Goal: Task Accomplishment & Management: Manage account settings

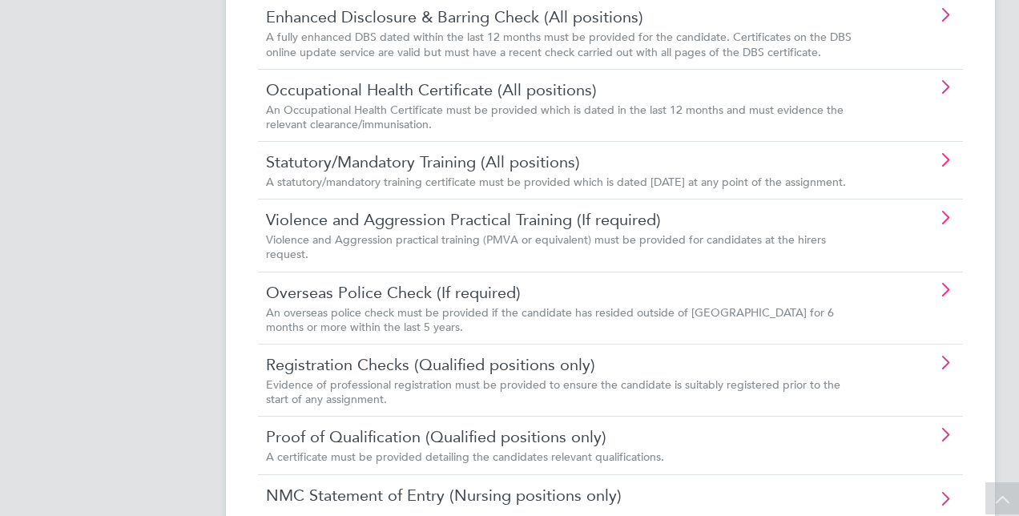
scroll to position [578, 0]
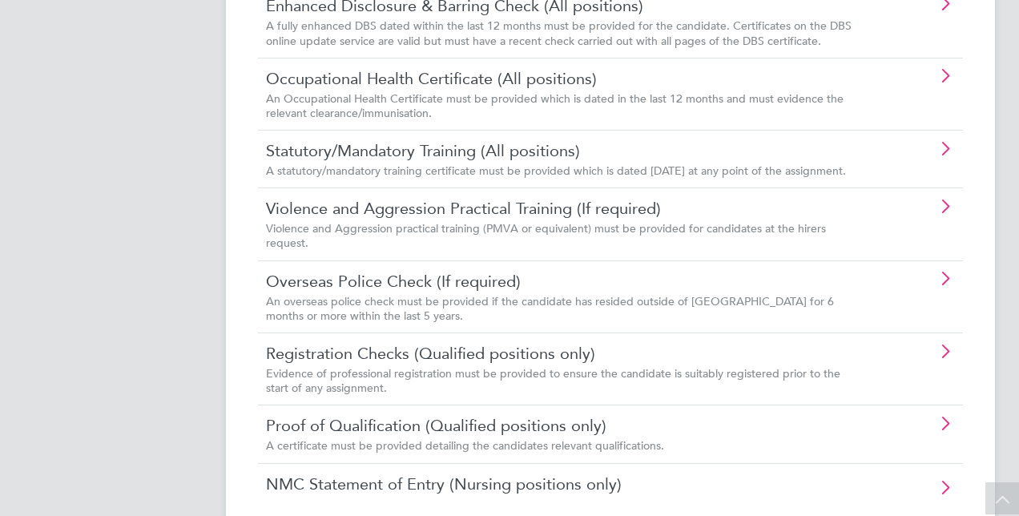
click at [857, 178] on div "A statutory/mandatory training certificate must be provided which is dated [DAT…" at bounding box center [565, 170] width 599 height 14
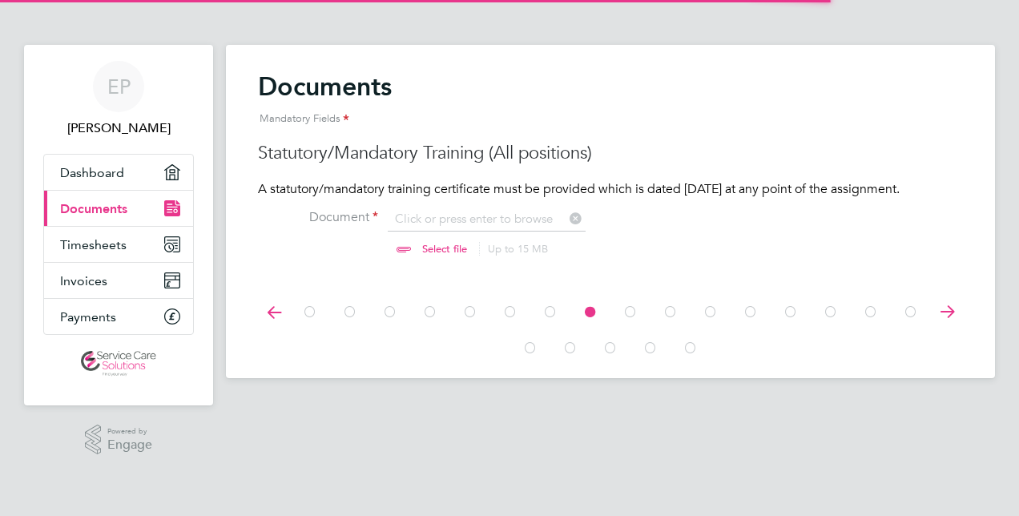
scroll to position [21, 199]
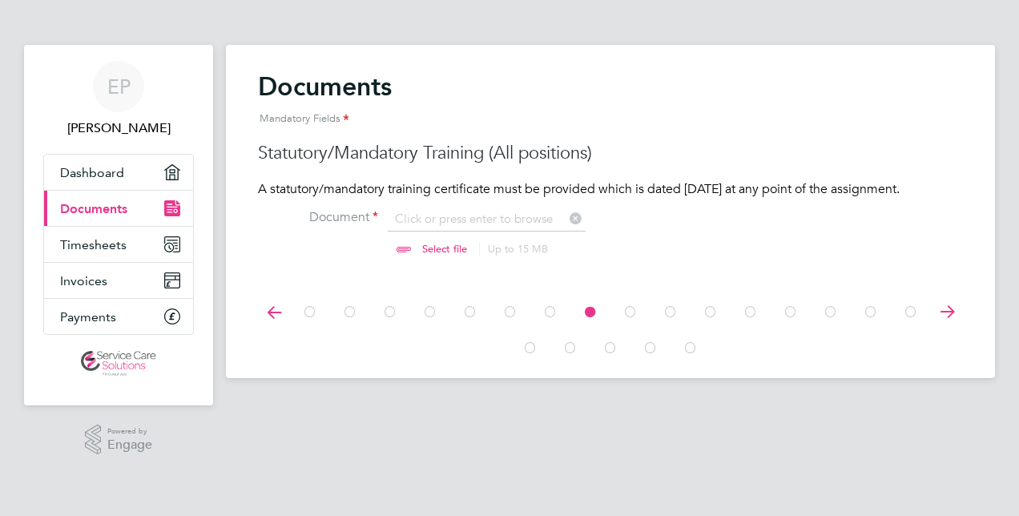
click at [544, 248] on input "file" at bounding box center [460, 235] width 252 height 48
click at [277, 325] on icon at bounding box center [274, 312] width 32 height 36
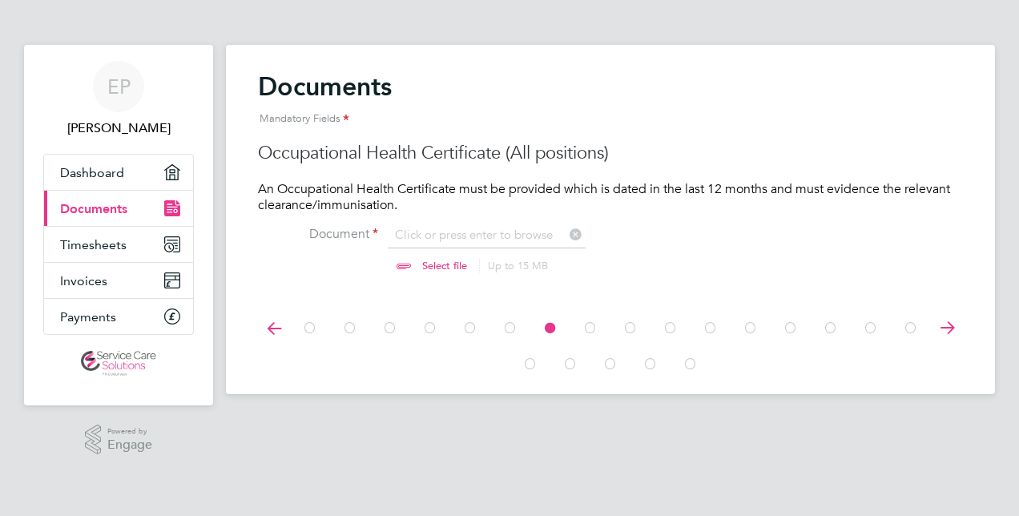
scroll to position [21, 199]
click at [268, 333] on icon at bounding box center [274, 328] width 32 height 36
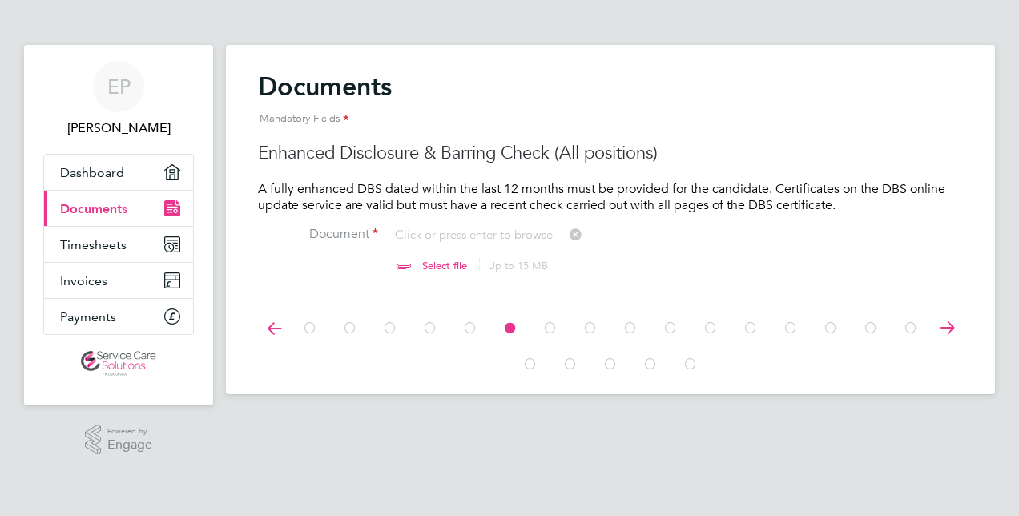
scroll to position [21, 199]
click at [268, 333] on icon at bounding box center [274, 328] width 32 height 36
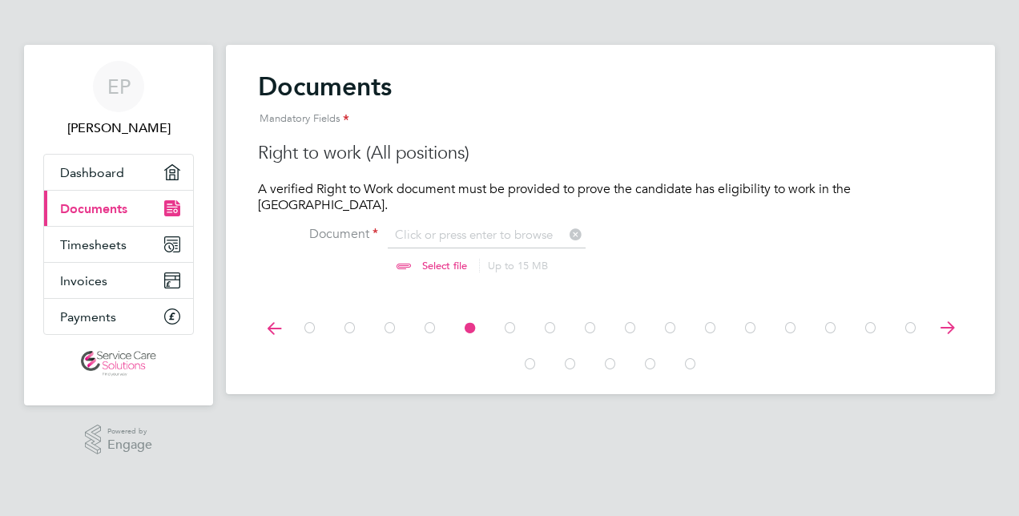
click at [268, 327] on icon at bounding box center [274, 328] width 32 height 36
click at [266, 335] on icon at bounding box center [274, 328] width 32 height 36
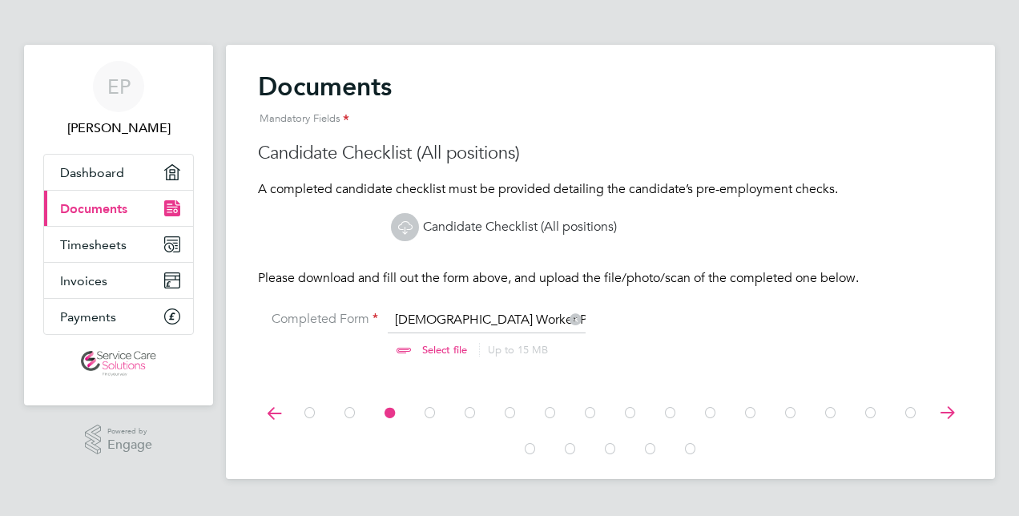
scroll to position [21, 199]
click at [271, 332] on li "Completed Form [DEMOGRAPHIC_DATA] Worker Placement Checklist.docx Select file U…" at bounding box center [610, 343] width 705 height 65
click at [275, 330] on li "Completed Form [DEMOGRAPHIC_DATA] Worker Placement Checklist.docx Select file U…" at bounding box center [610, 343] width 705 height 65
click at [276, 332] on li "Completed Form [DEMOGRAPHIC_DATA] Worker Placement Checklist.docx Select file U…" at bounding box center [610, 343] width 705 height 65
click at [953, 423] on icon at bounding box center [947, 413] width 32 height 36
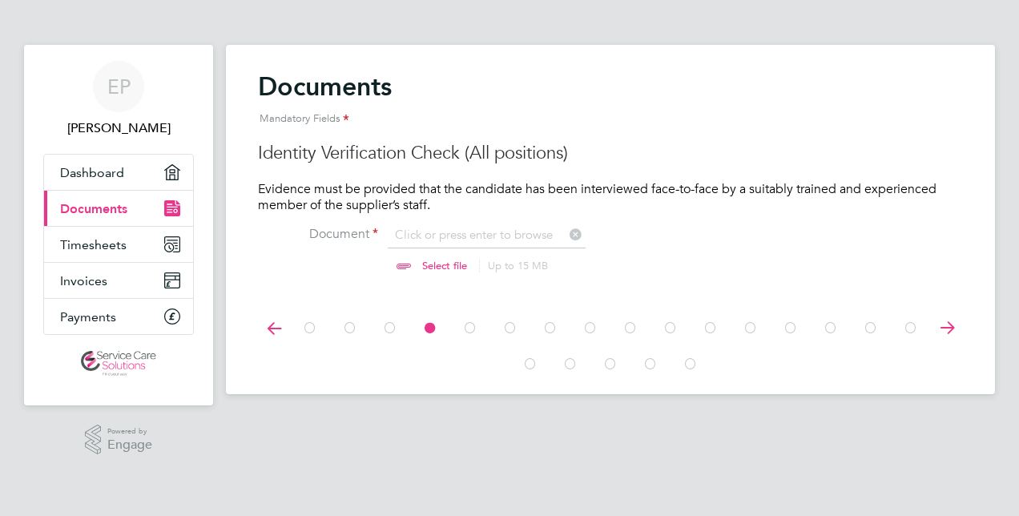
click at [941, 340] on icon at bounding box center [947, 328] width 32 height 36
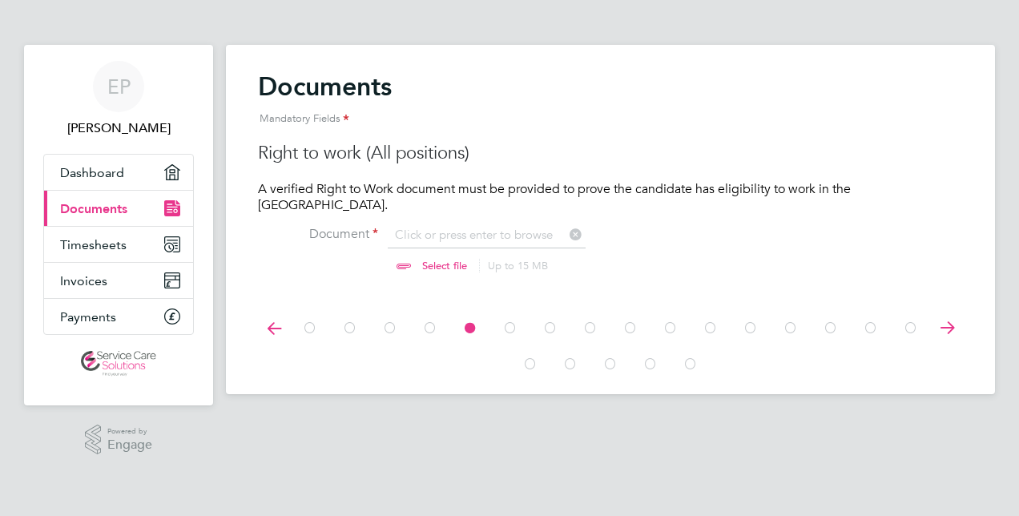
click at [941, 319] on icon at bounding box center [947, 328] width 32 height 36
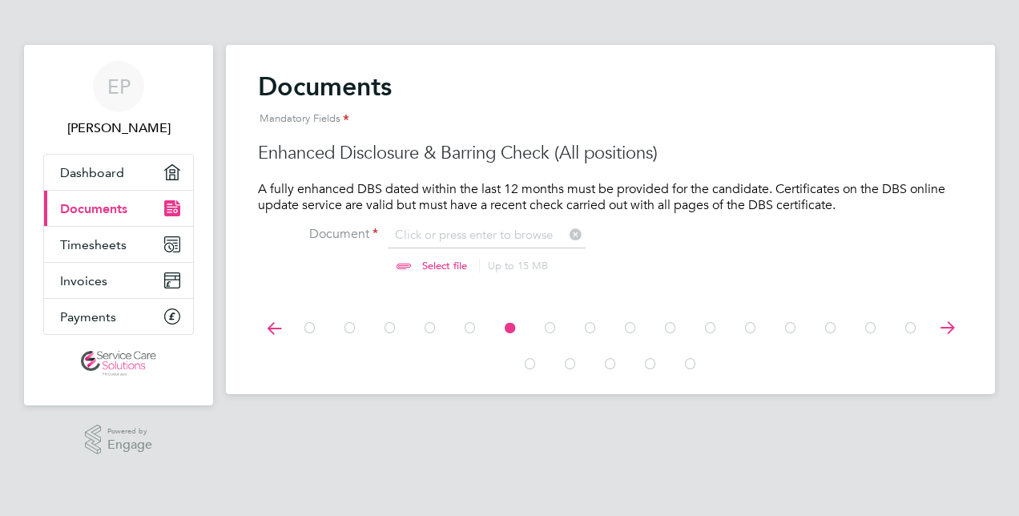
click at [946, 319] on icon at bounding box center [947, 328] width 32 height 36
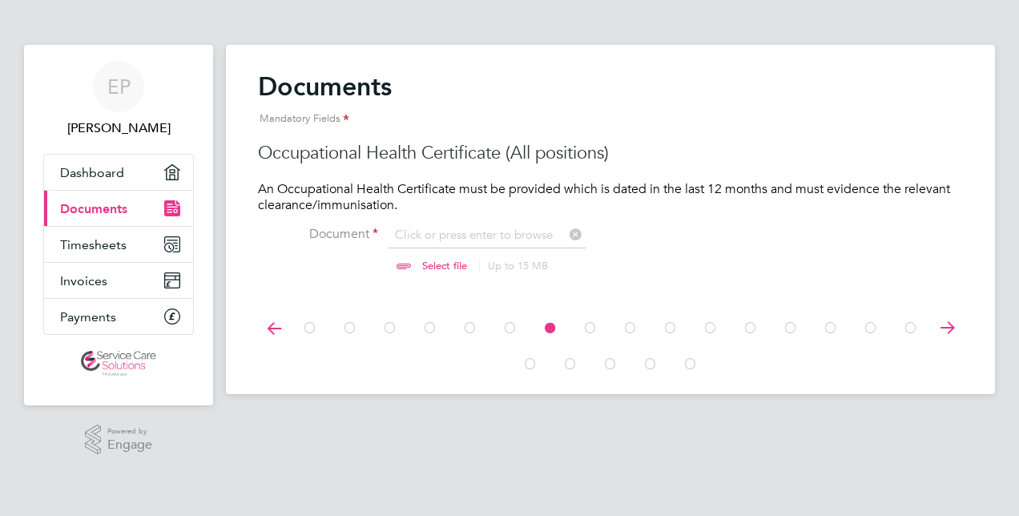
click at [944, 322] on icon at bounding box center [947, 328] width 32 height 36
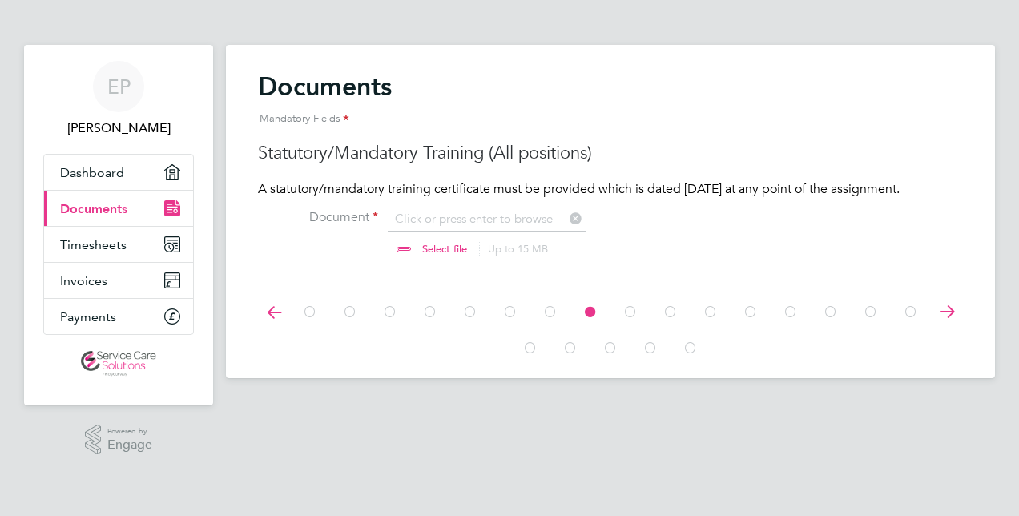
click at [942, 324] on icon at bounding box center [947, 312] width 32 height 36
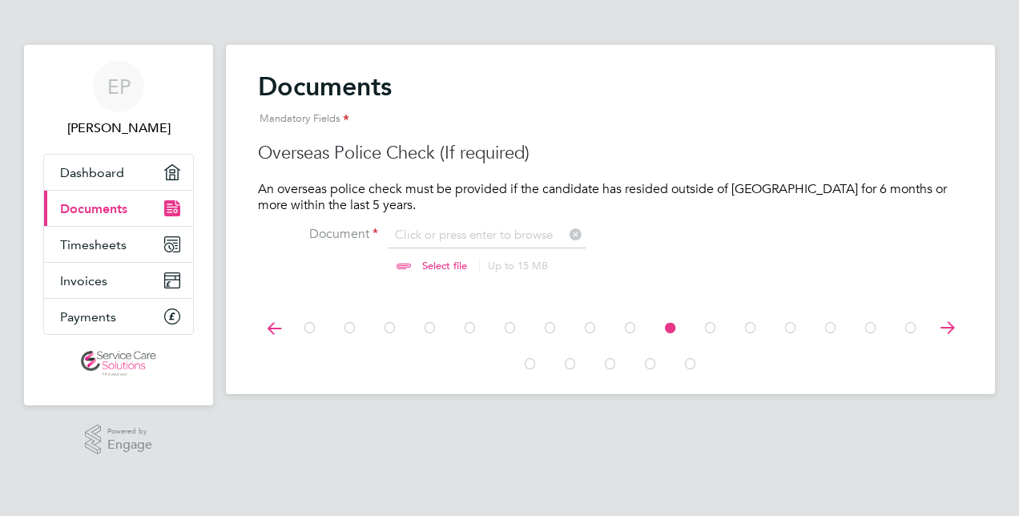
scroll to position [21, 199]
click at [939, 328] on icon at bounding box center [947, 328] width 32 height 36
click at [944, 324] on icon at bounding box center [947, 328] width 32 height 36
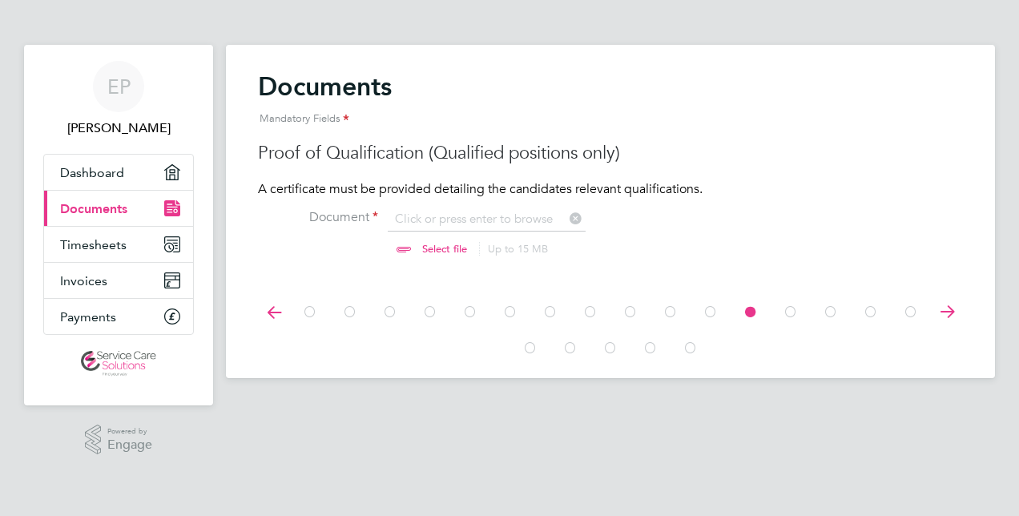
scroll to position [21, 199]
click at [944, 324] on icon at bounding box center [947, 312] width 32 height 36
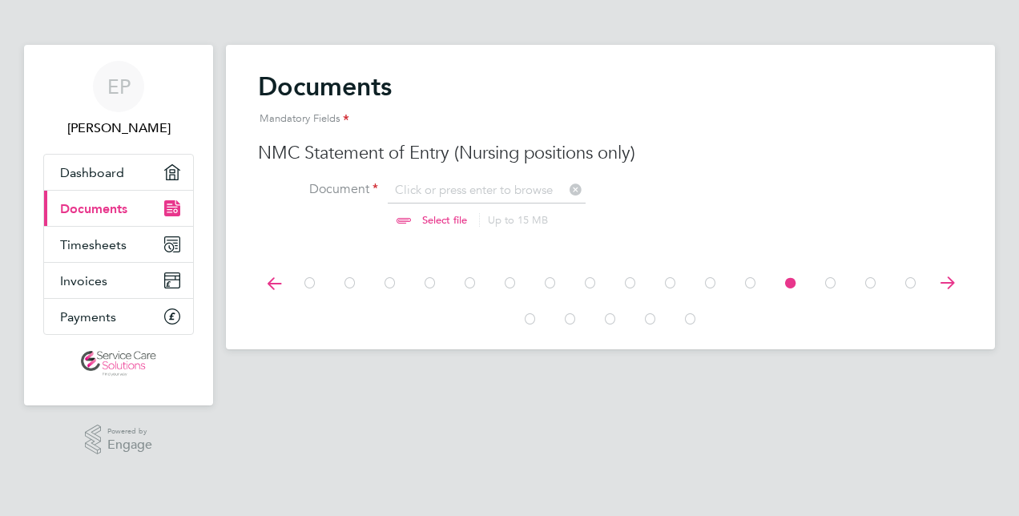
scroll to position [21, 199]
click at [949, 299] on icon at bounding box center [947, 283] width 32 height 36
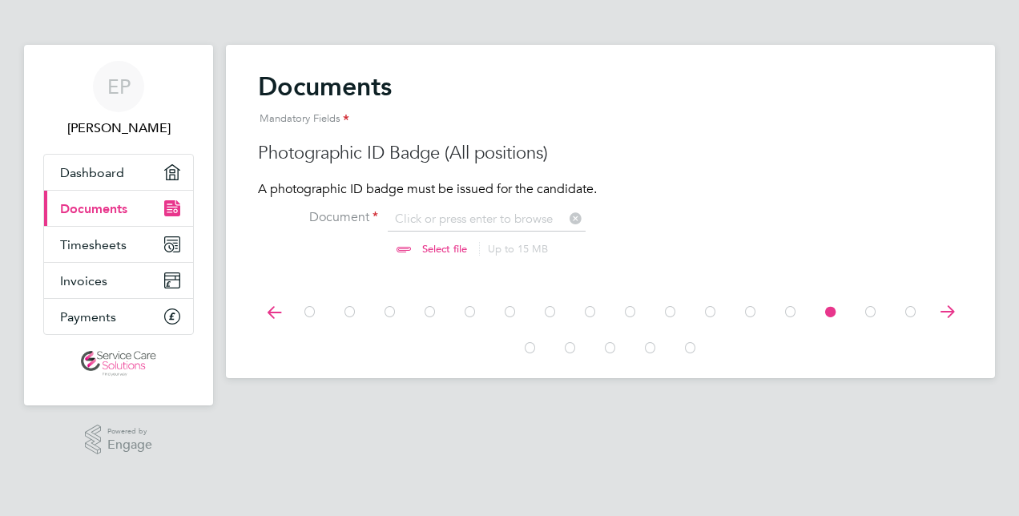
scroll to position [21, 199]
click at [955, 303] on icon at bounding box center [947, 312] width 32 height 36
click at [952, 306] on icon at bounding box center [947, 312] width 32 height 36
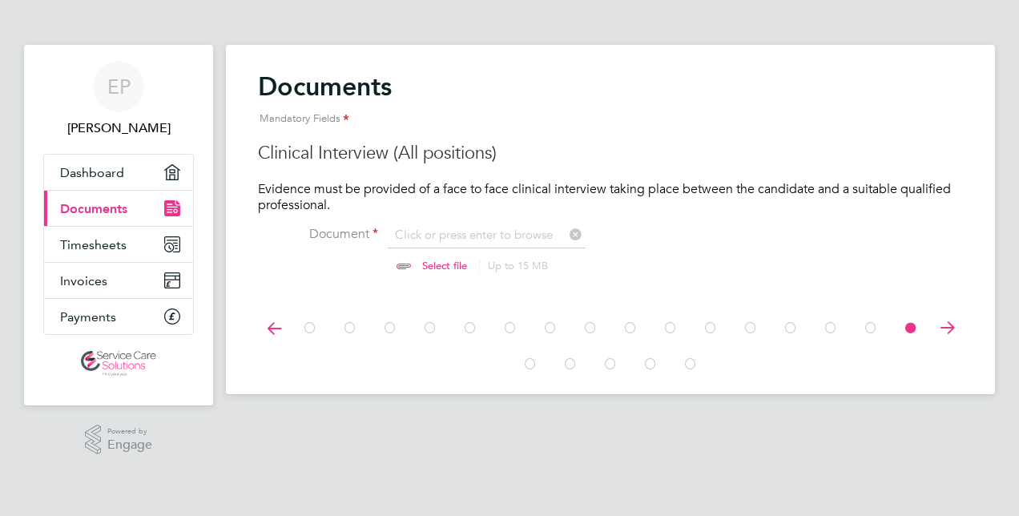
click at [952, 311] on icon at bounding box center [947, 328] width 32 height 36
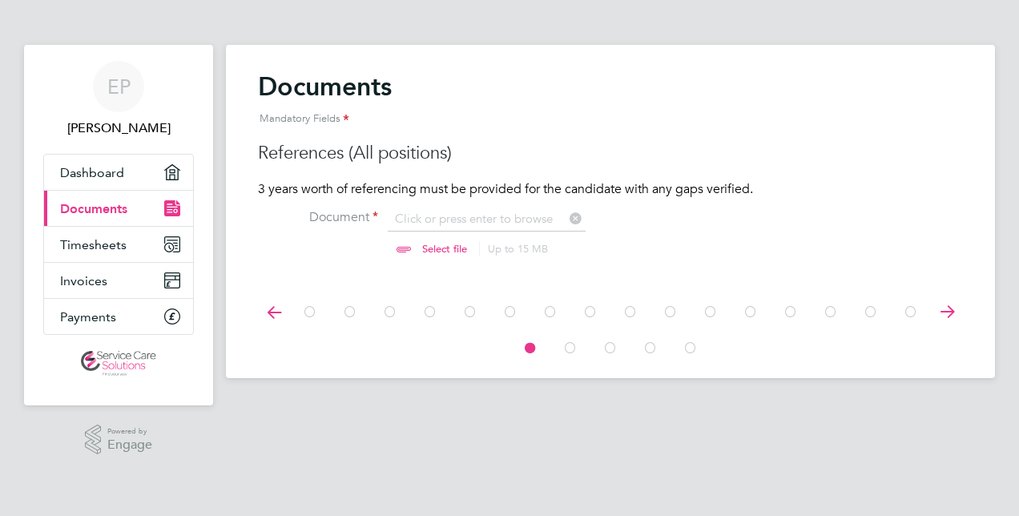
click at [953, 305] on icon at bounding box center [947, 312] width 32 height 36
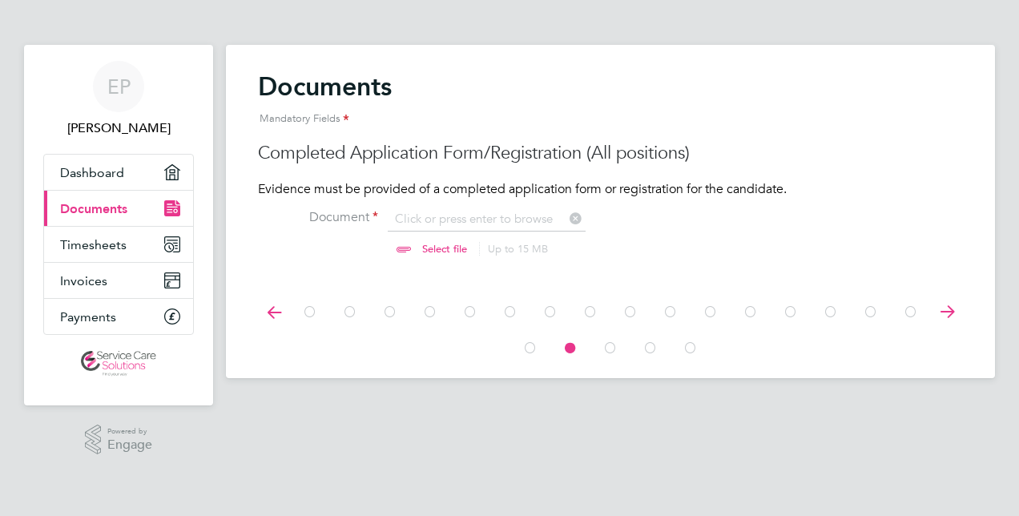
click at [955, 304] on icon at bounding box center [947, 312] width 32 height 36
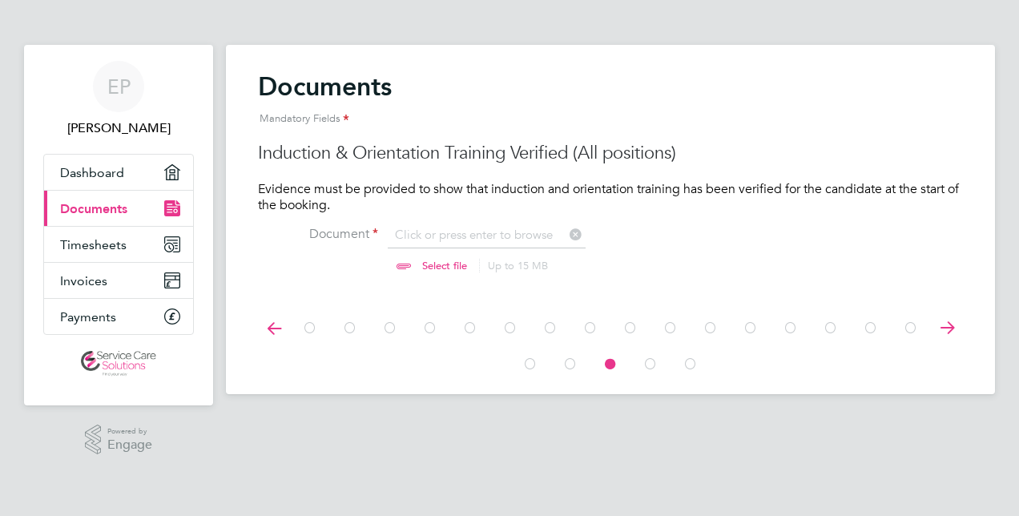
click at [949, 310] on icon at bounding box center [947, 328] width 32 height 36
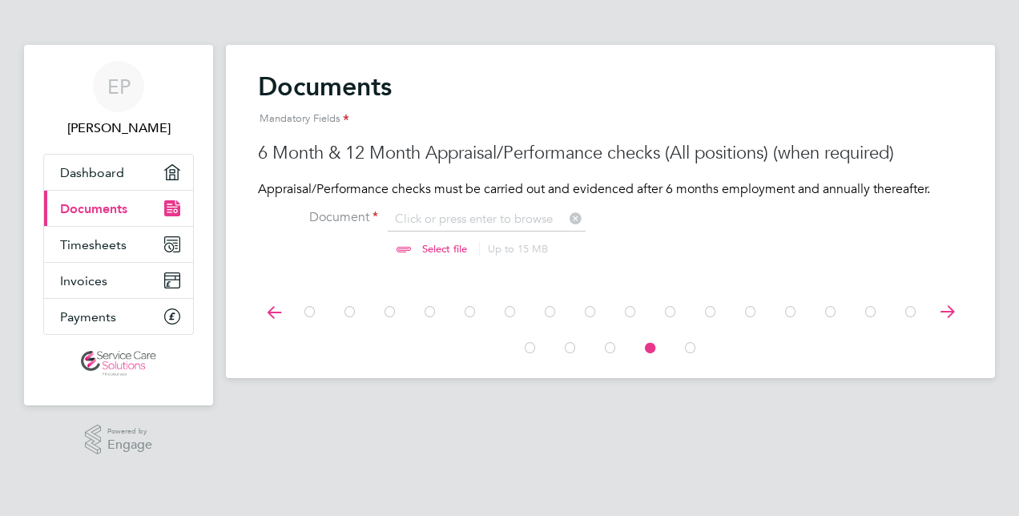
click at [947, 311] on icon at bounding box center [947, 312] width 32 height 36
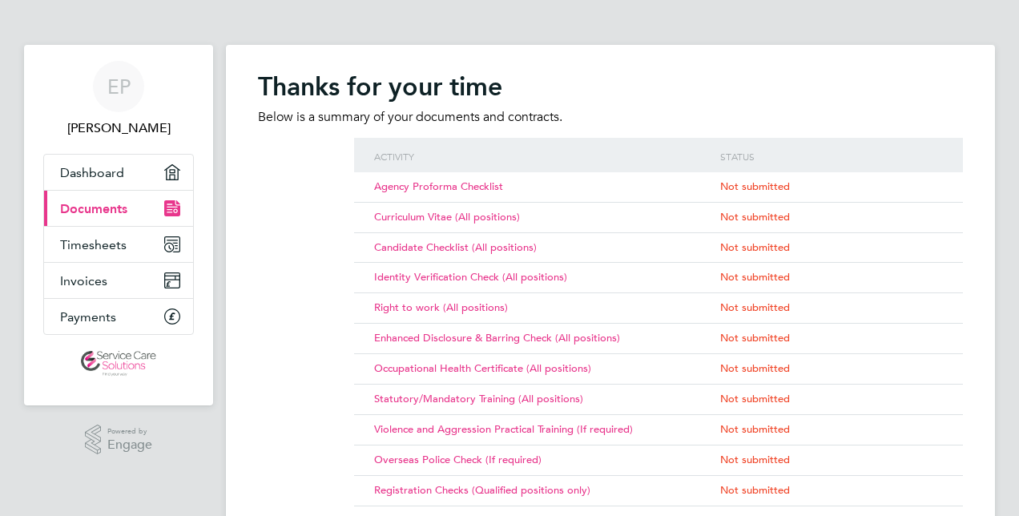
click at [948, 311] on div "Right to work (All positions) Not submitted" at bounding box center [658, 307] width 609 height 30
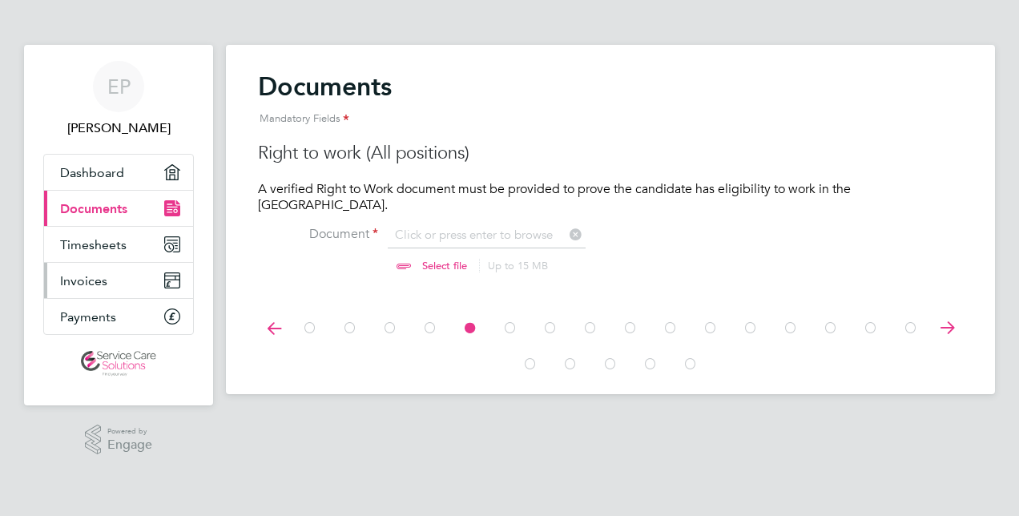
click at [135, 295] on link "Invoices" at bounding box center [118, 280] width 149 height 35
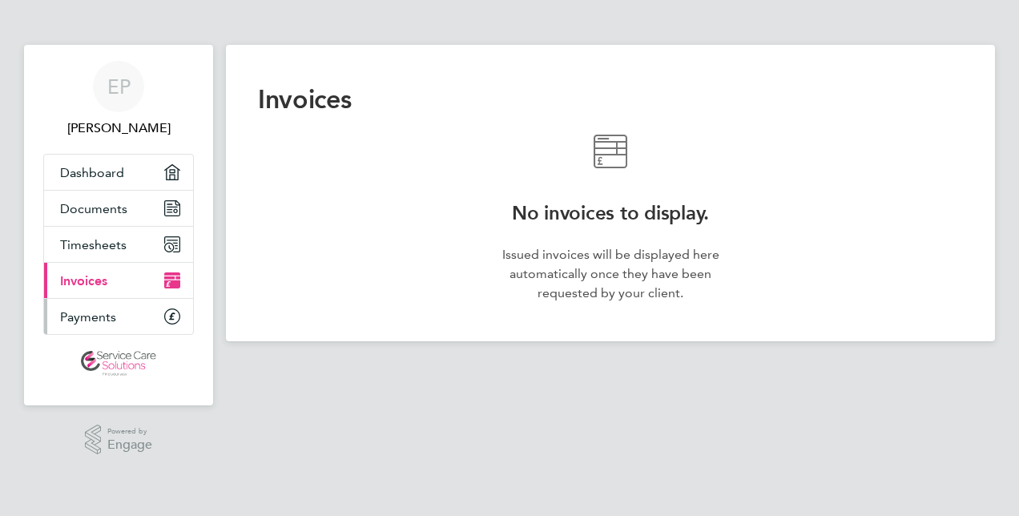
click at [133, 331] on link "Payments" at bounding box center [118, 316] width 149 height 35
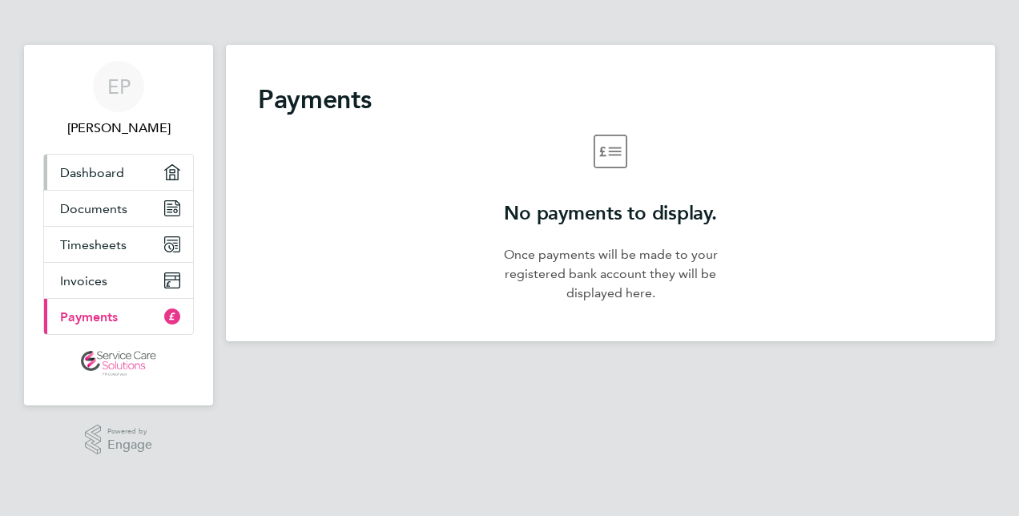
click at [135, 180] on link "Dashboard" at bounding box center [118, 172] width 149 height 35
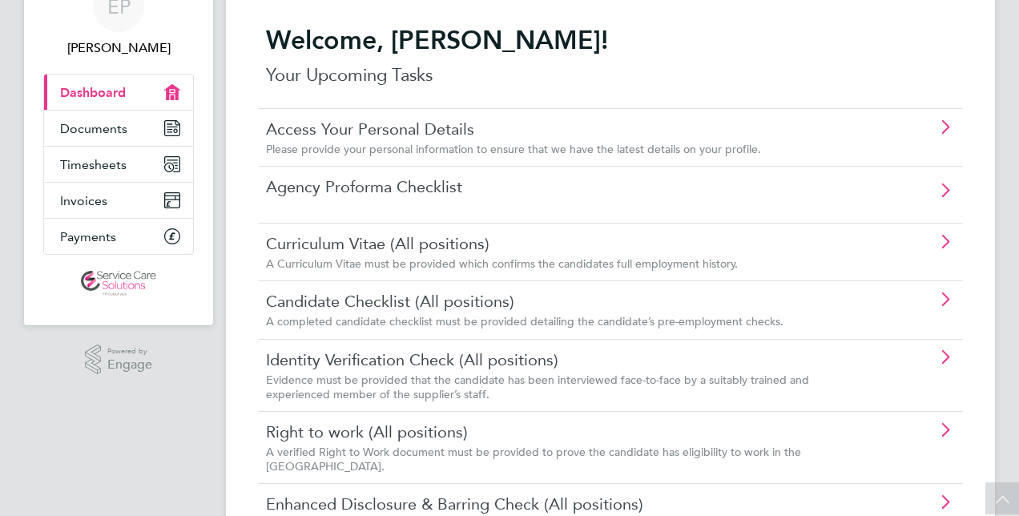
click at [864, 133] on link "Access Your Personal Details" at bounding box center [565, 129] width 599 height 21
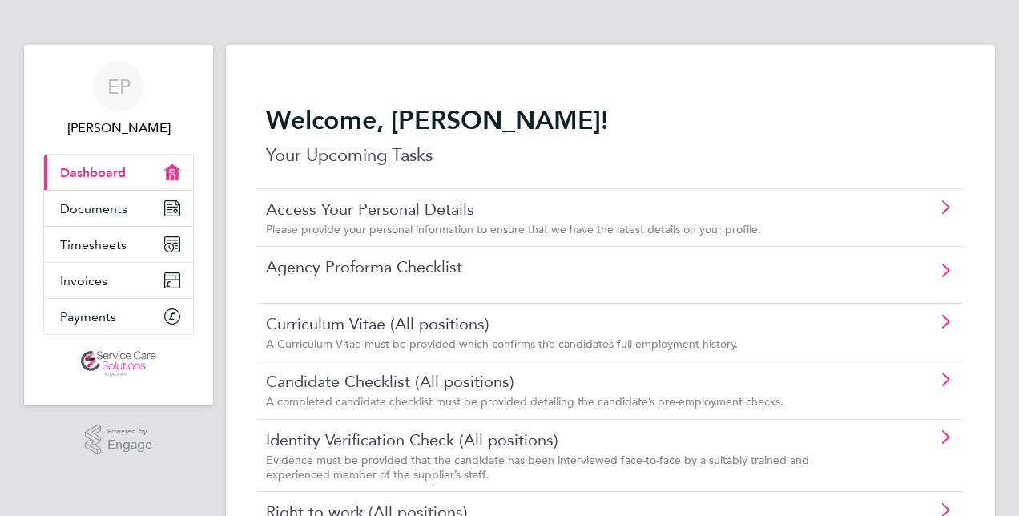
click at [387, 279] on div "Agency Proforma Checklist" at bounding box center [610, 274] width 705 height 57
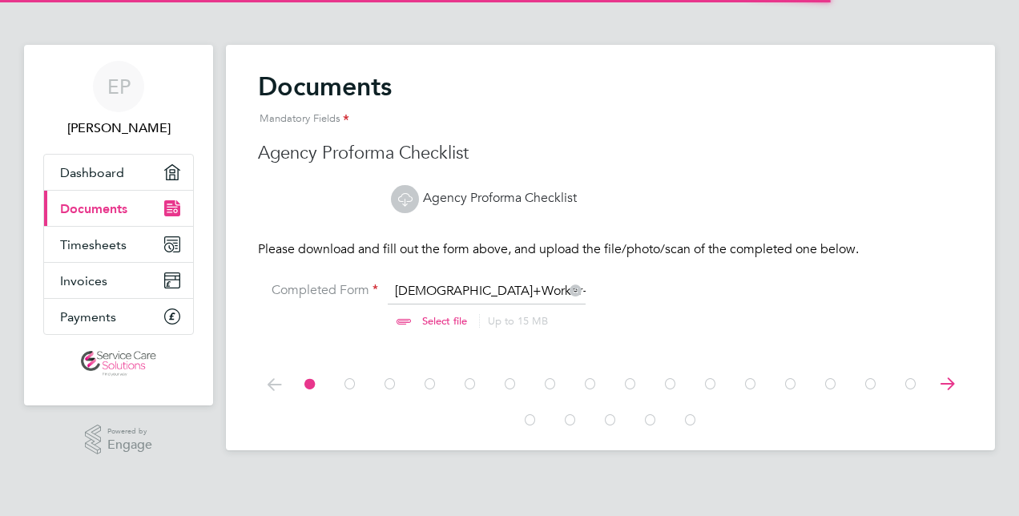
scroll to position [21, 199]
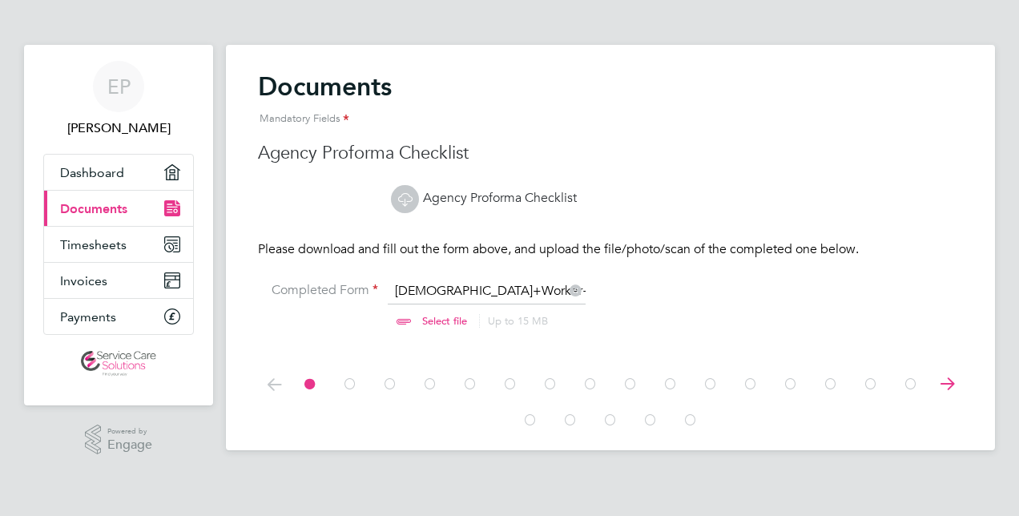
click at [504, 285] on input "file" at bounding box center [460, 307] width 252 height 48
click at [125, 208] on span "Documents" at bounding box center [93, 208] width 67 height 15
click at [123, 183] on link "Dashboard" at bounding box center [118, 172] width 149 height 35
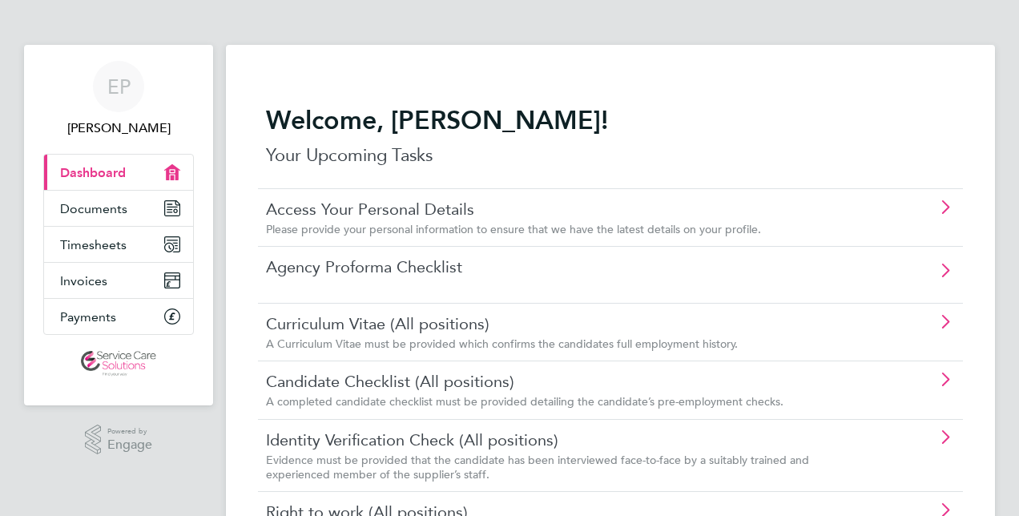
click at [416, 288] on div "Agency Proforma Checklist" at bounding box center [610, 274] width 705 height 57
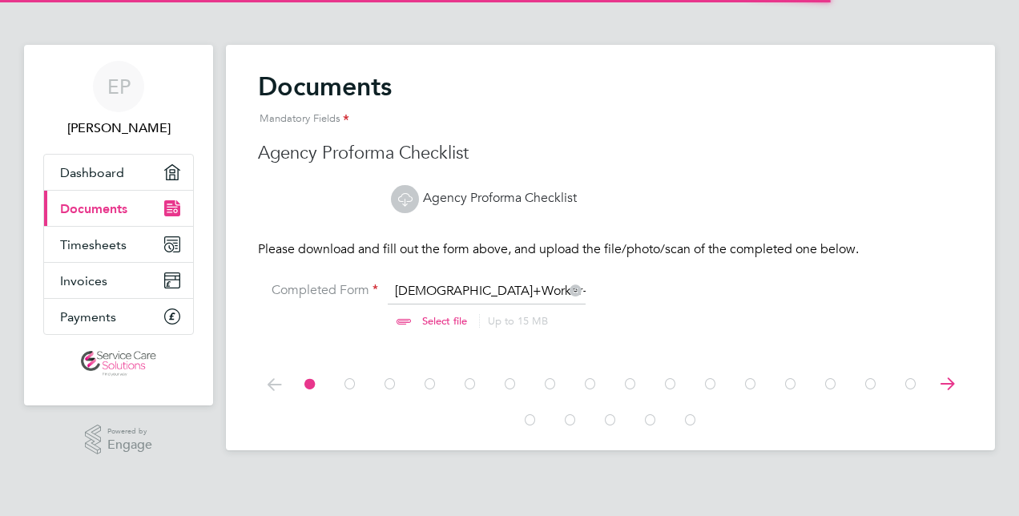
scroll to position [21, 199]
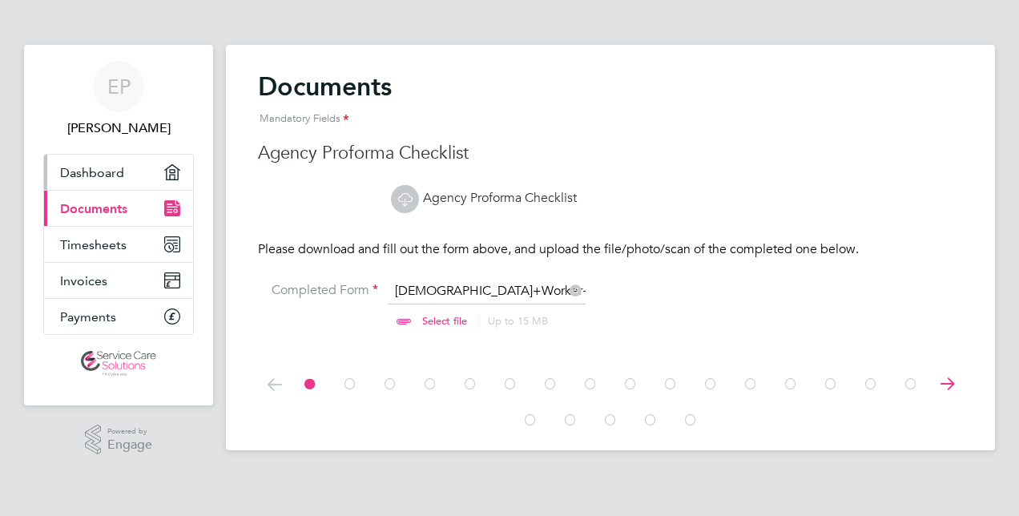
click at [104, 181] on link "Dashboard" at bounding box center [118, 172] width 149 height 35
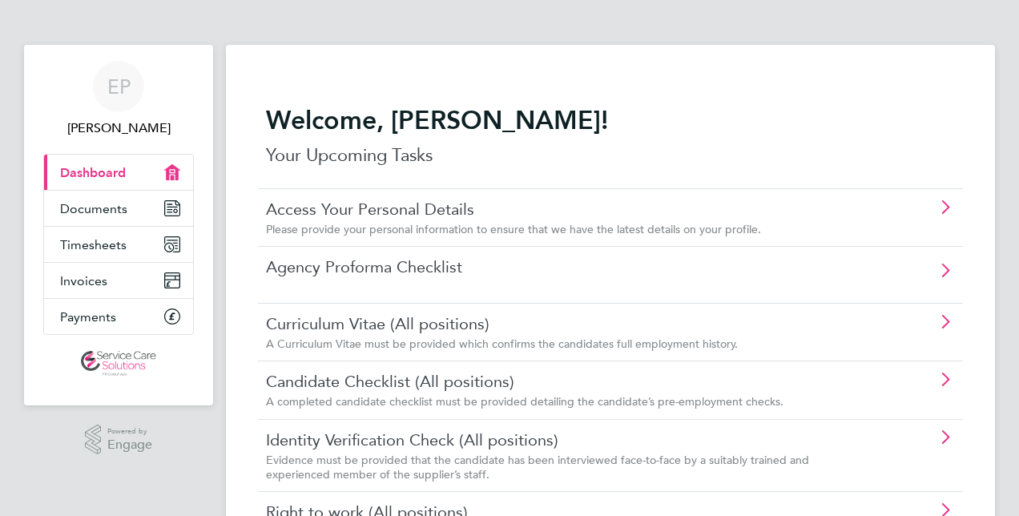
click at [367, 324] on link "Curriculum Vitae (All positions)" at bounding box center [565, 323] width 599 height 21
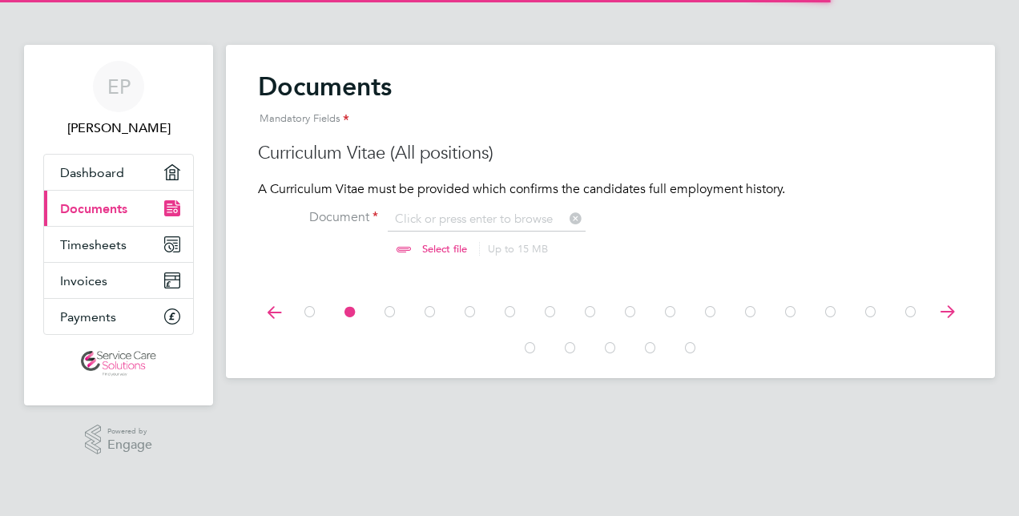
scroll to position [21, 199]
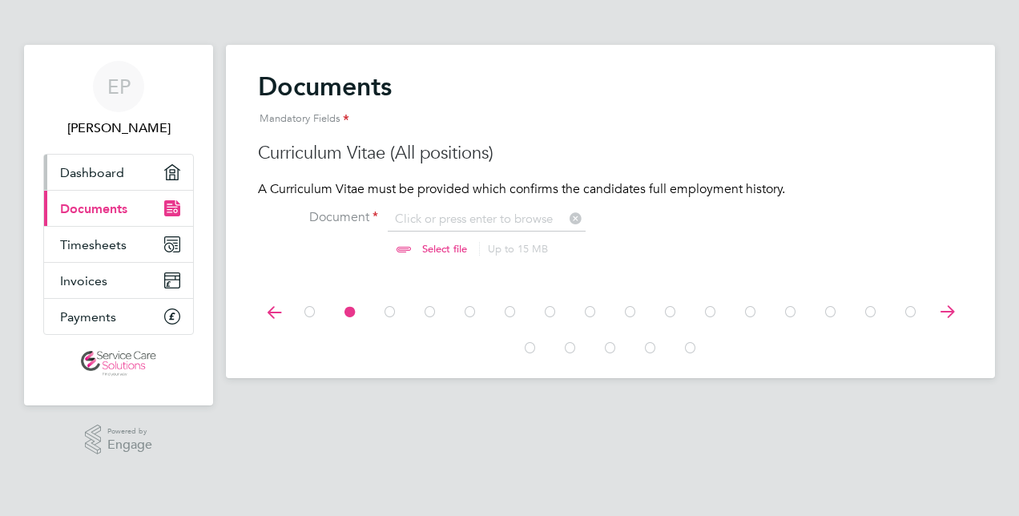
click at [127, 176] on link "Dashboard" at bounding box center [118, 172] width 149 height 35
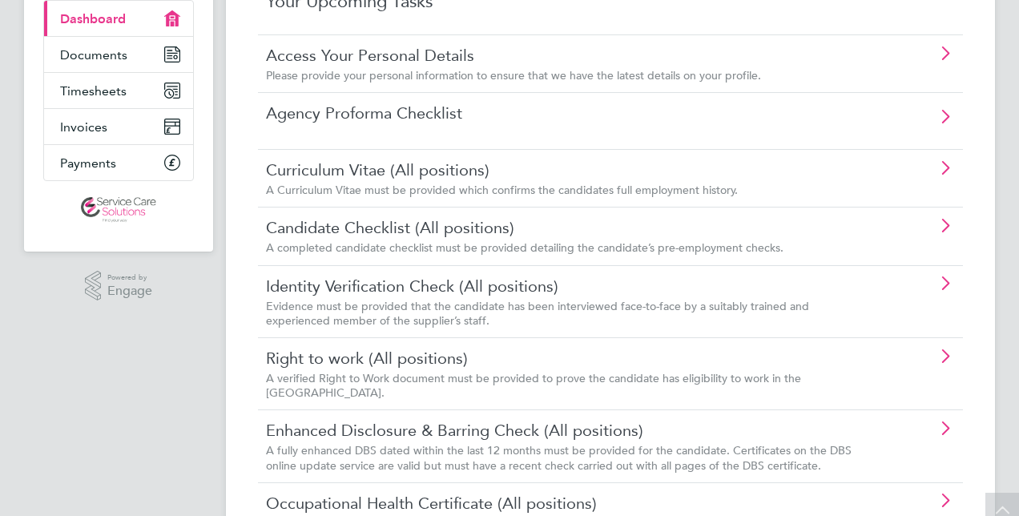
scroll to position [156, 0]
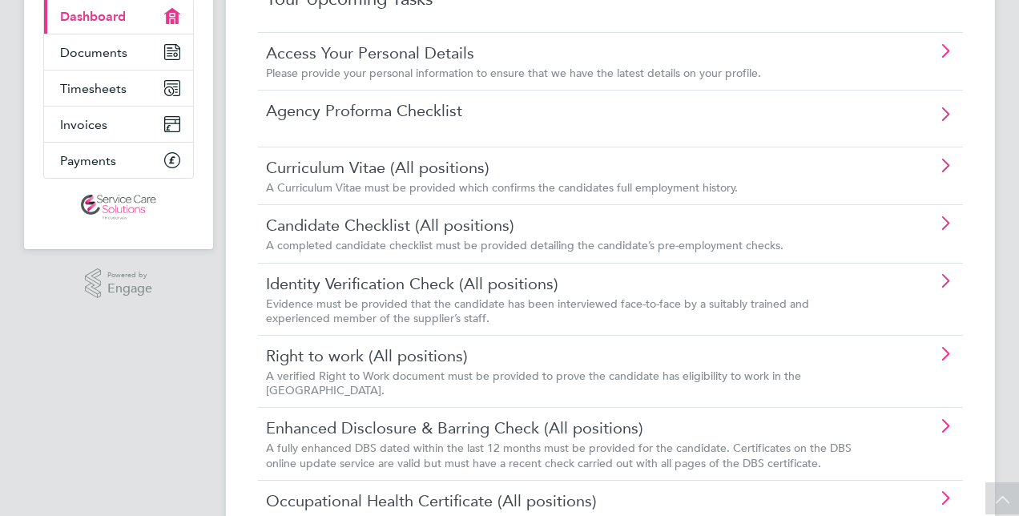
click at [393, 219] on link "Candidate Checklist (All positions)" at bounding box center [565, 225] width 599 height 21
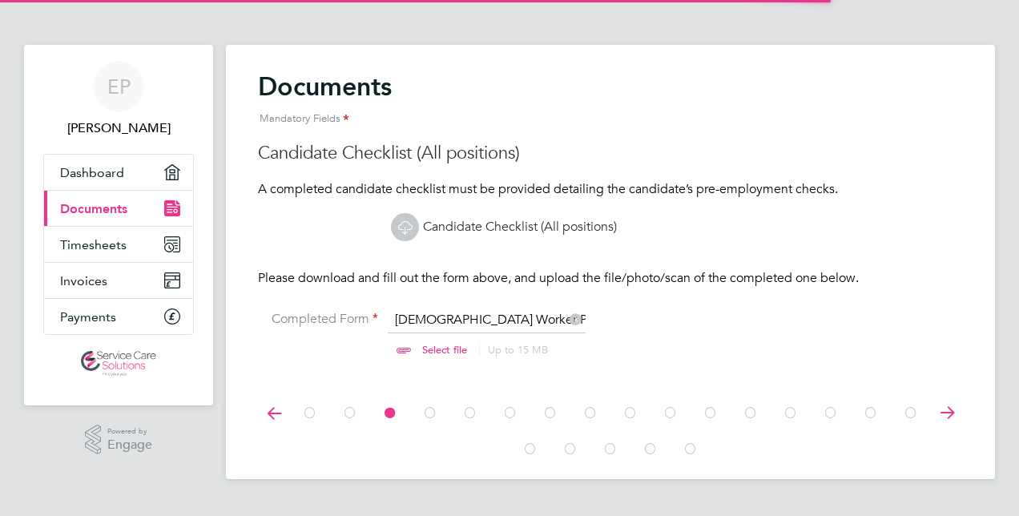
scroll to position [21, 199]
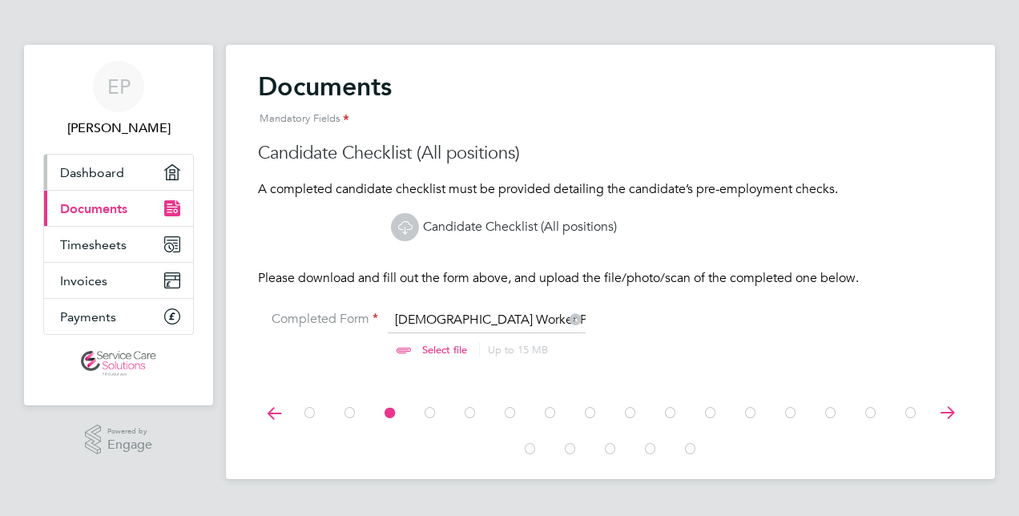
click at [138, 171] on link "Dashboard" at bounding box center [118, 172] width 149 height 35
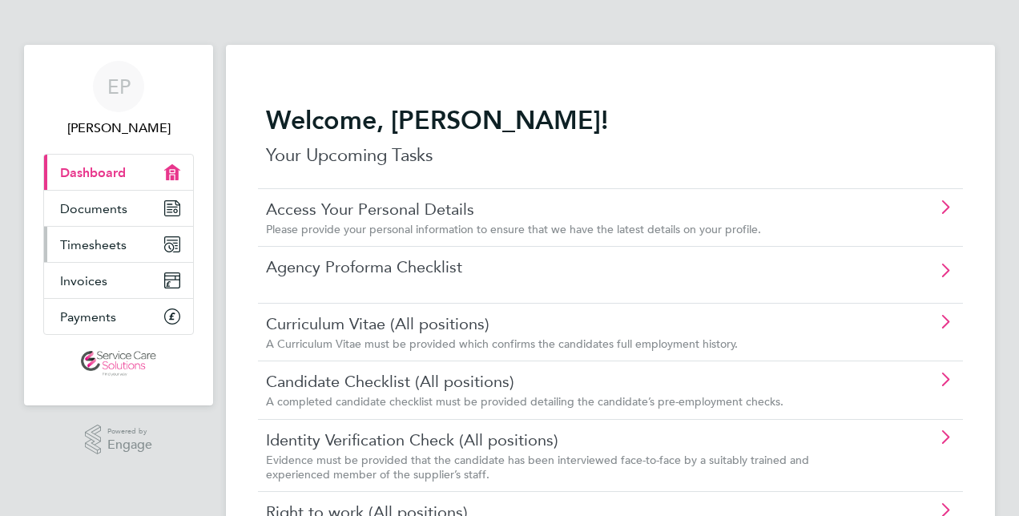
click at [114, 240] on span "Timesheets" at bounding box center [93, 244] width 67 height 15
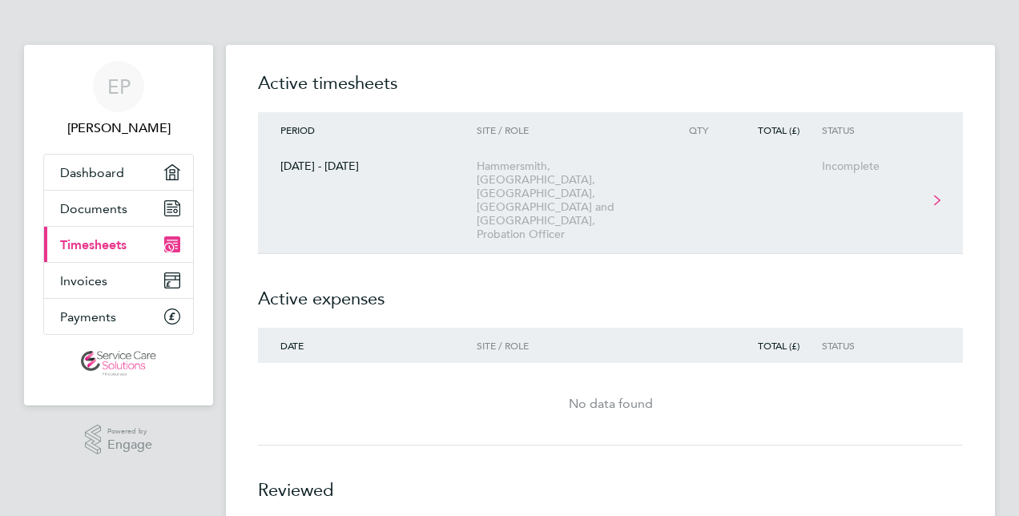
click at [546, 173] on div "Hammersmith, Fulham, Kensington, Chelsea and Westminster, Probation Officer" at bounding box center [568, 200] width 183 height 82
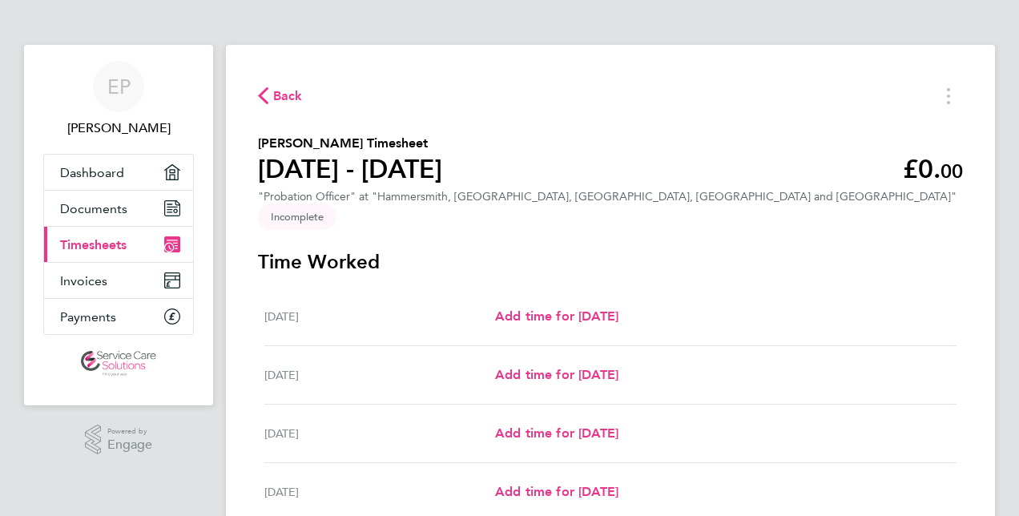
click at [292, 92] on span "Back" at bounding box center [288, 96] width 30 height 19
